Goal: Information Seeking & Learning: Check status

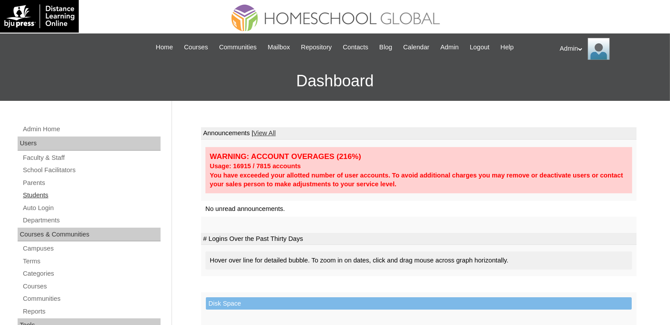
click at [41, 194] on link "Students" at bounding box center [91, 195] width 139 height 11
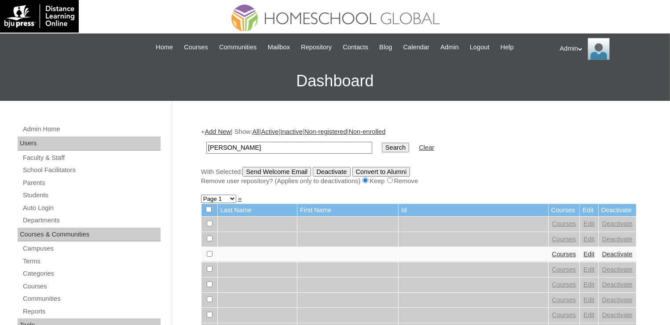
type input "[PERSON_NAME]"
click at [382, 145] on input "Search" at bounding box center [395, 148] width 27 height 10
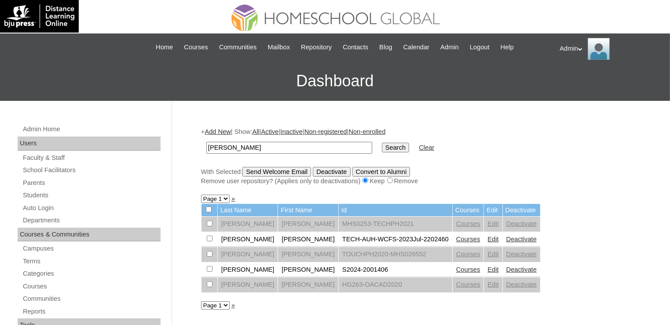
click at [456, 270] on link "Courses" at bounding box center [468, 269] width 24 height 7
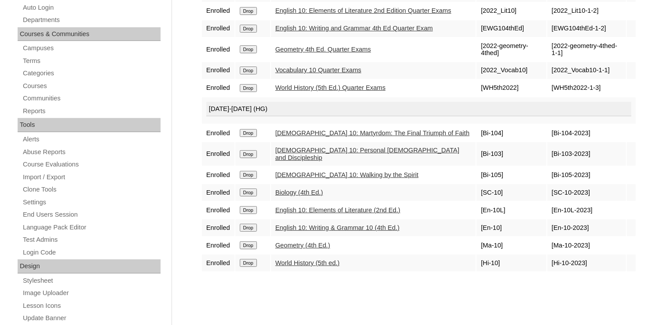
scroll to position [201, 0]
click at [318, 259] on link "World History (5th ed.)" at bounding box center [307, 262] width 64 height 7
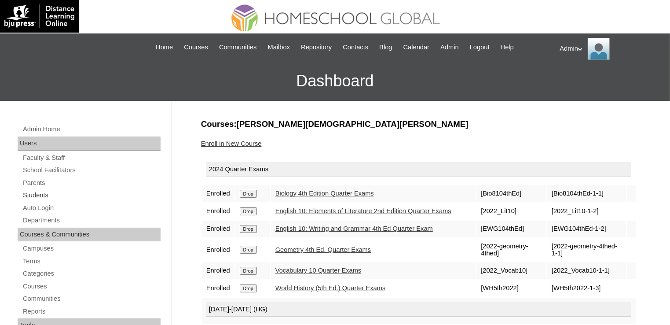
click at [42, 195] on link "Students" at bounding box center [91, 195] width 139 height 11
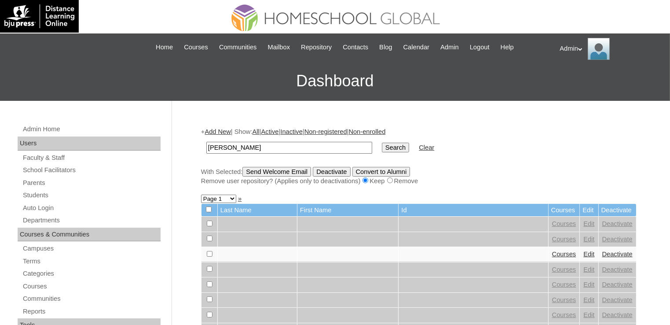
type input "[PERSON_NAME]"
click at [382, 150] on input "Search" at bounding box center [395, 148] width 27 height 10
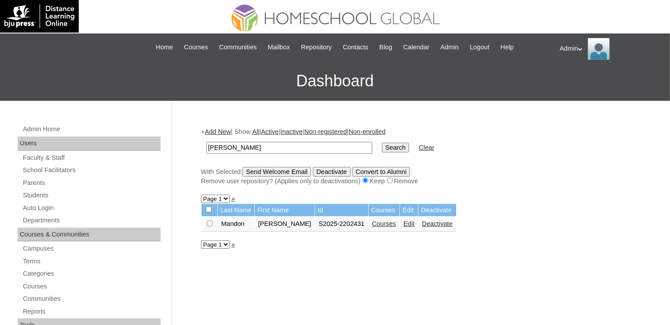
click at [372, 223] on link "Courses" at bounding box center [384, 223] width 24 height 7
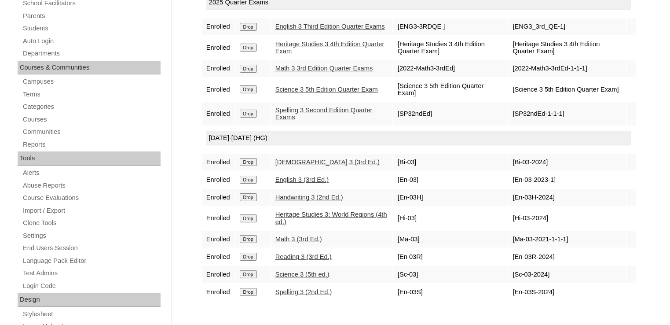
scroll to position [167, 0]
click at [339, 219] on link "Heritage Studies 3: World Regions (4th ed.)" at bounding box center [331, 217] width 112 height 15
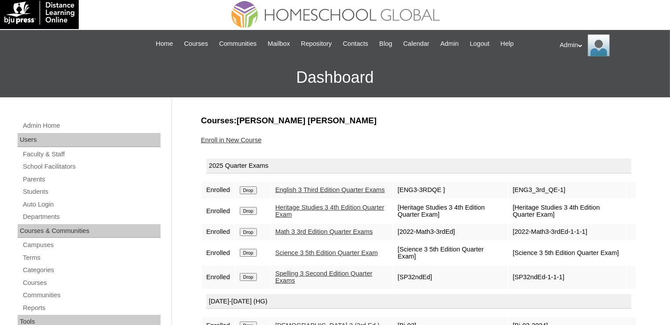
scroll to position [3, 0]
